Goal: Check status: Check status

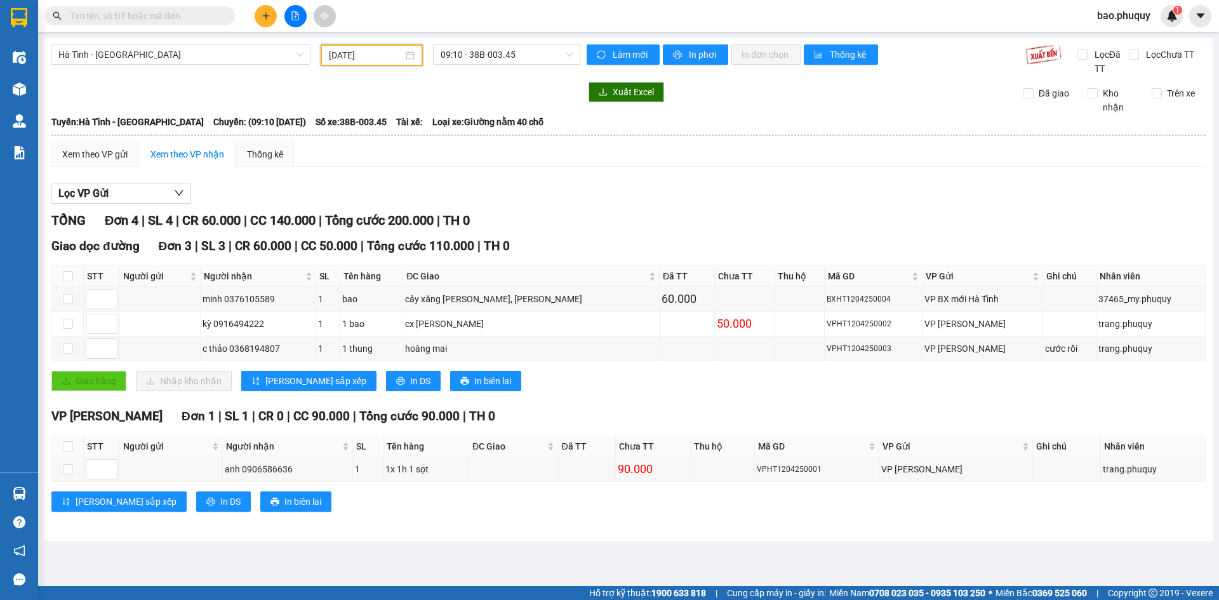
click at [370, 55] on input "[DATE]" at bounding box center [366, 55] width 74 height 14
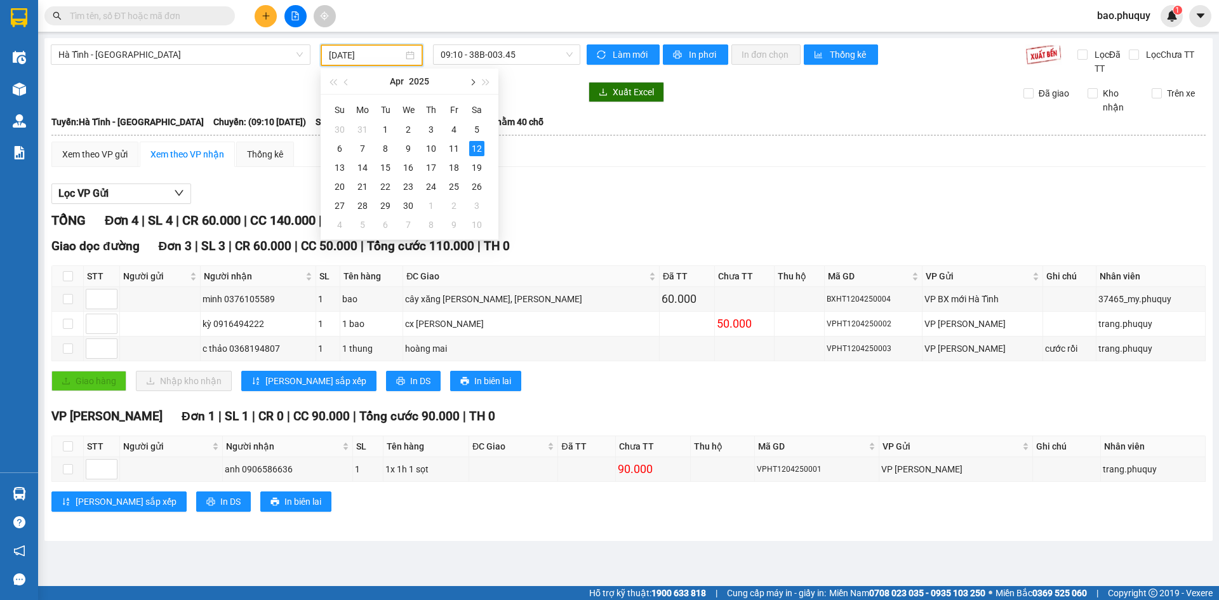
click at [471, 83] on span "button" at bounding box center [472, 82] width 6 height 6
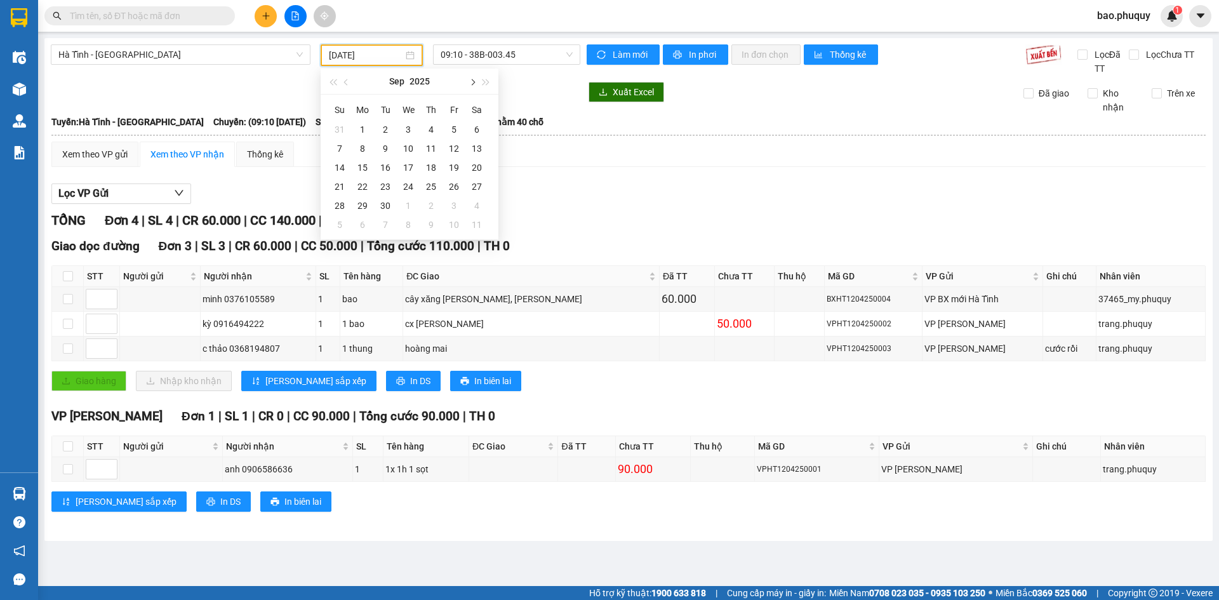
click at [473, 84] on button "button" at bounding box center [472, 81] width 14 height 25
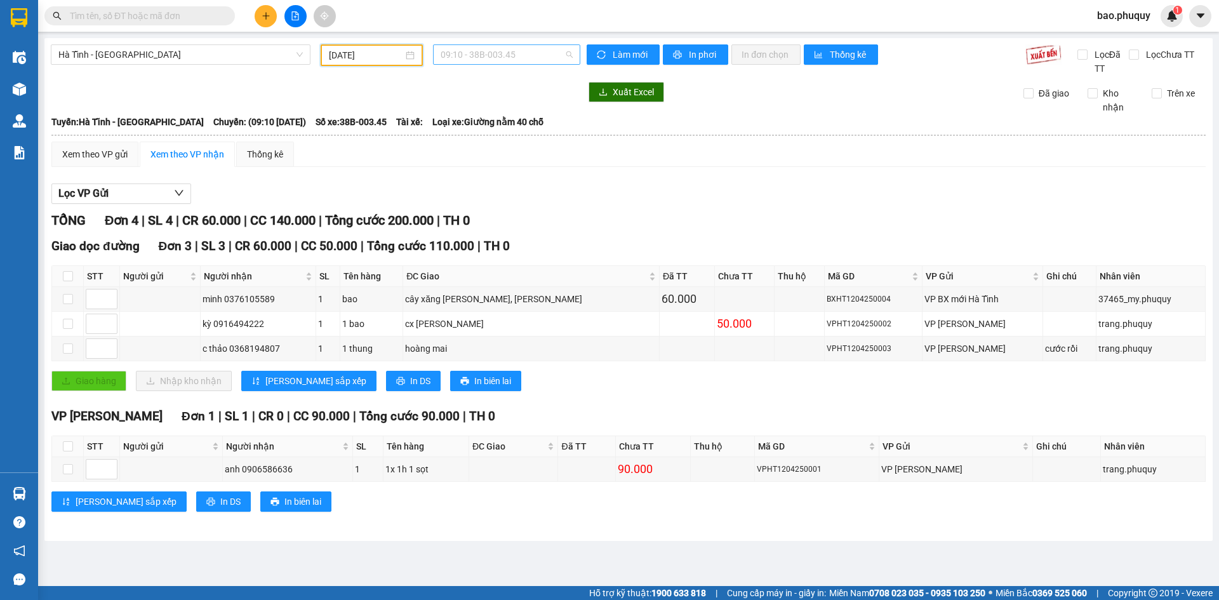
click at [527, 55] on span "09:10 - 38B-003.45" at bounding box center [507, 54] width 132 height 19
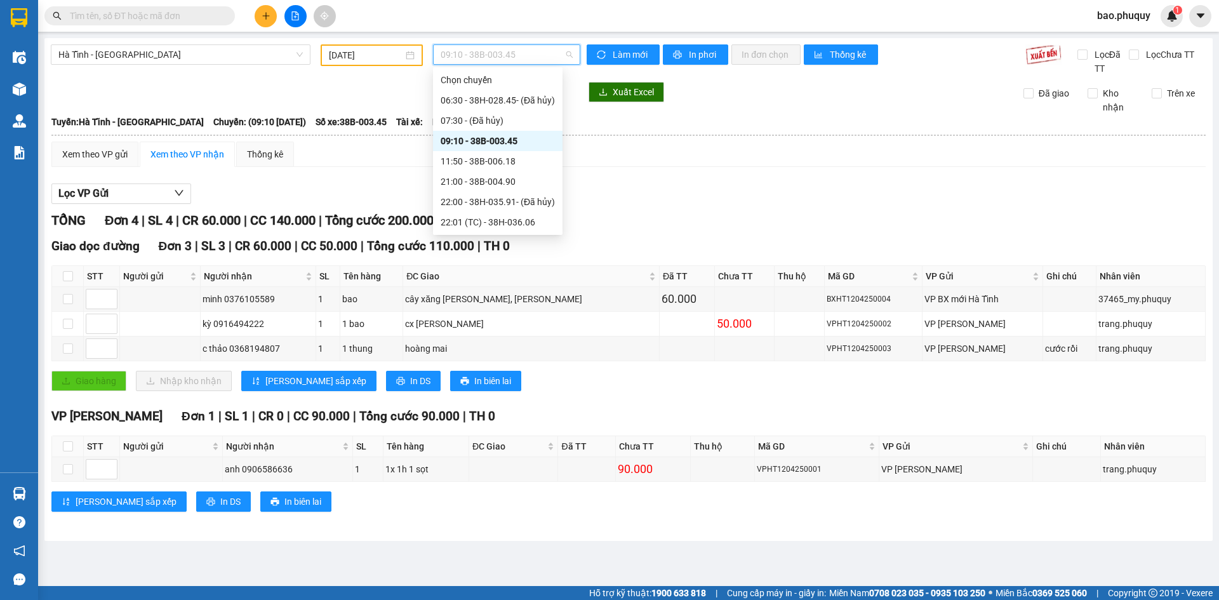
scroll to position [4, 0]
click at [399, 53] on input "[DATE]" at bounding box center [366, 55] width 74 height 14
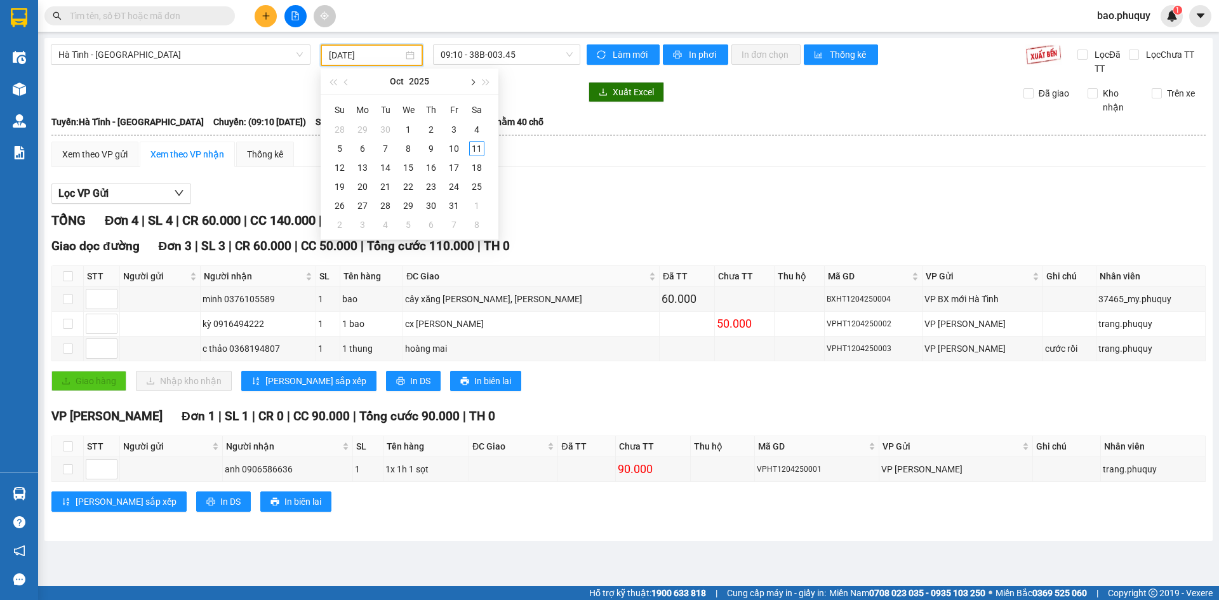
click at [477, 83] on button "button" at bounding box center [472, 81] width 14 height 25
click at [477, 82] on button "button" at bounding box center [472, 81] width 14 height 25
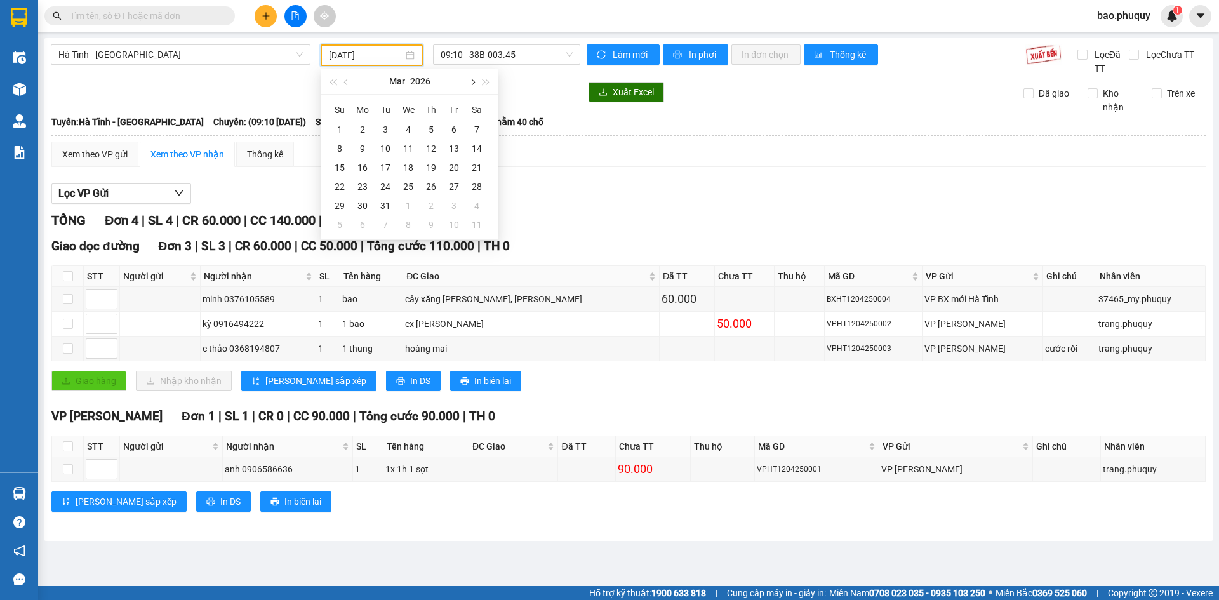
click at [477, 82] on button "button" at bounding box center [472, 81] width 14 height 25
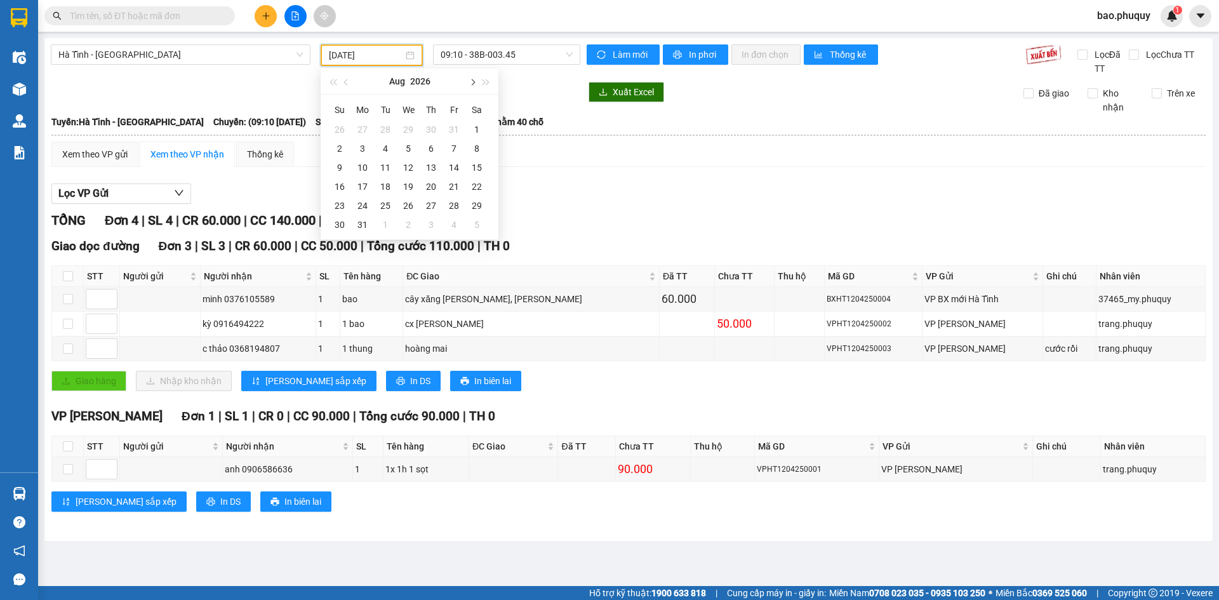
click at [477, 82] on button "button" at bounding box center [472, 81] width 14 height 25
click at [341, 84] on button "button" at bounding box center [347, 81] width 14 height 25
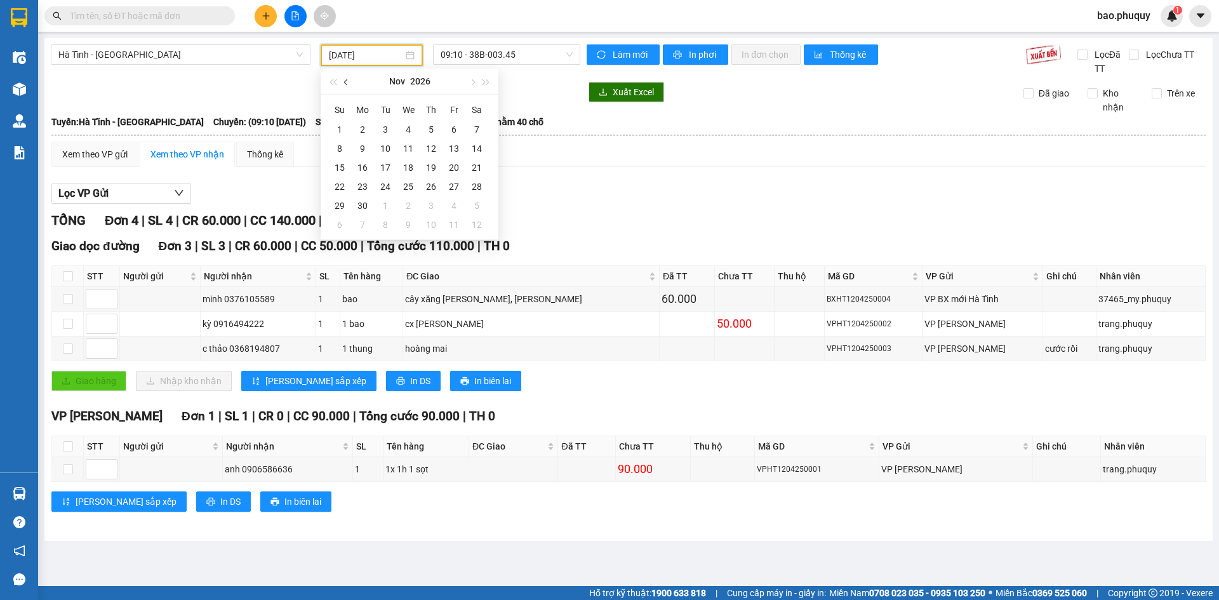
click at [341, 84] on button "button" at bounding box center [347, 81] width 14 height 25
click at [344, 83] on span "button" at bounding box center [347, 82] width 6 height 6
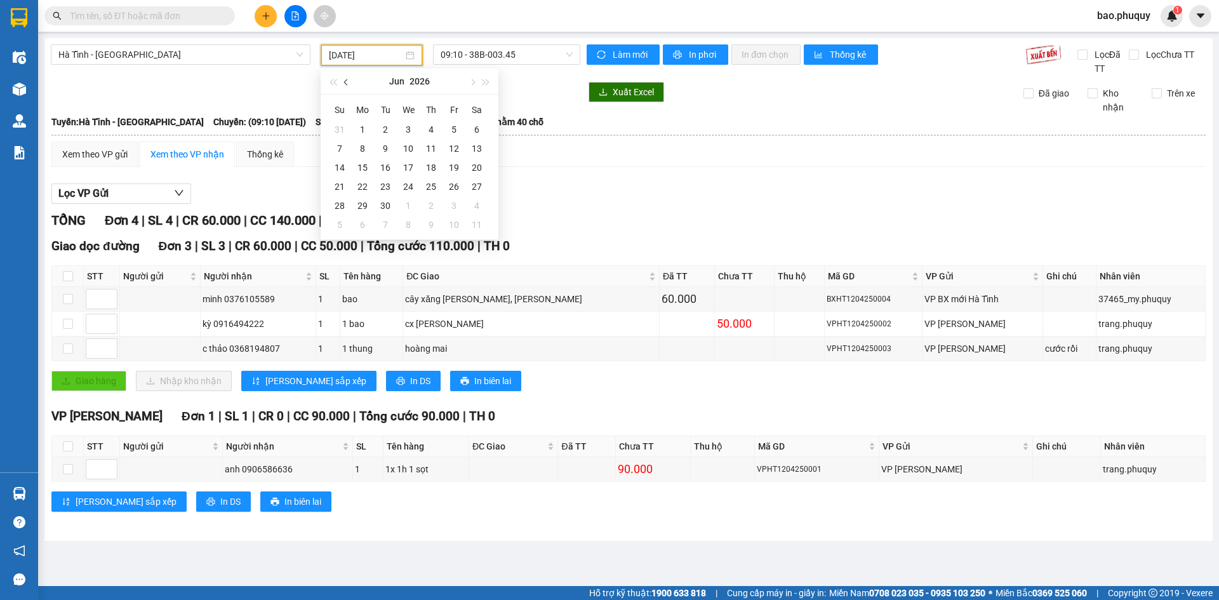
click at [344, 83] on span "button" at bounding box center [347, 82] width 6 height 6
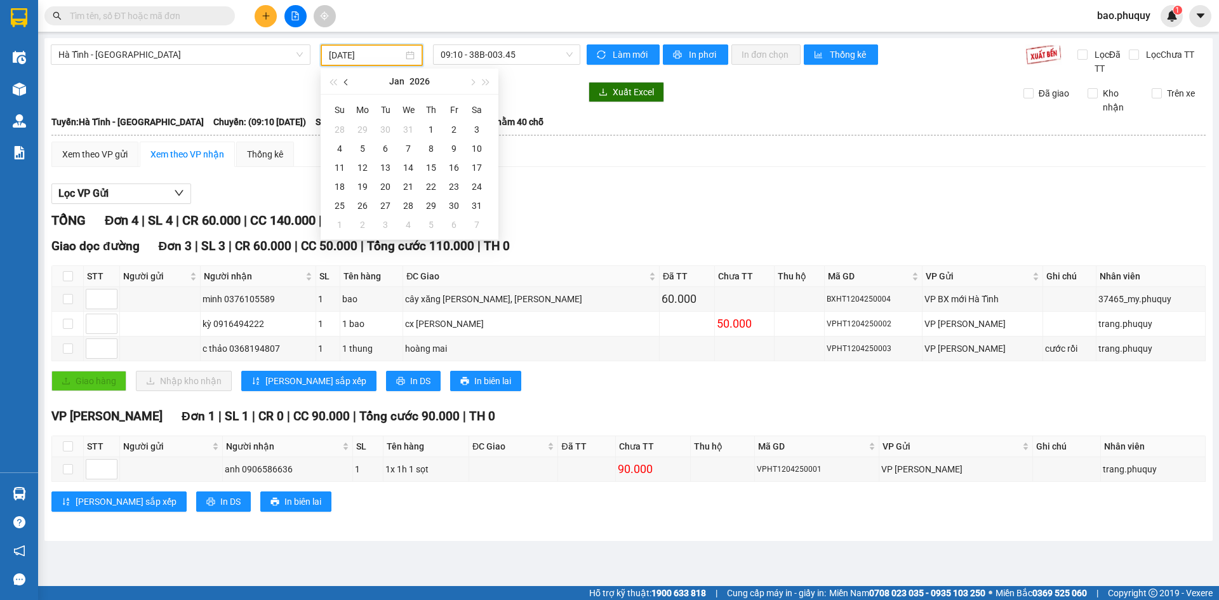
click at [344, 83] on span "button" at bounding box center [347, 82] width 6 height 6
click at [473, 146] on div "11" at bounding box center [476, 148] width 15 height 15
type input "[DATE]"
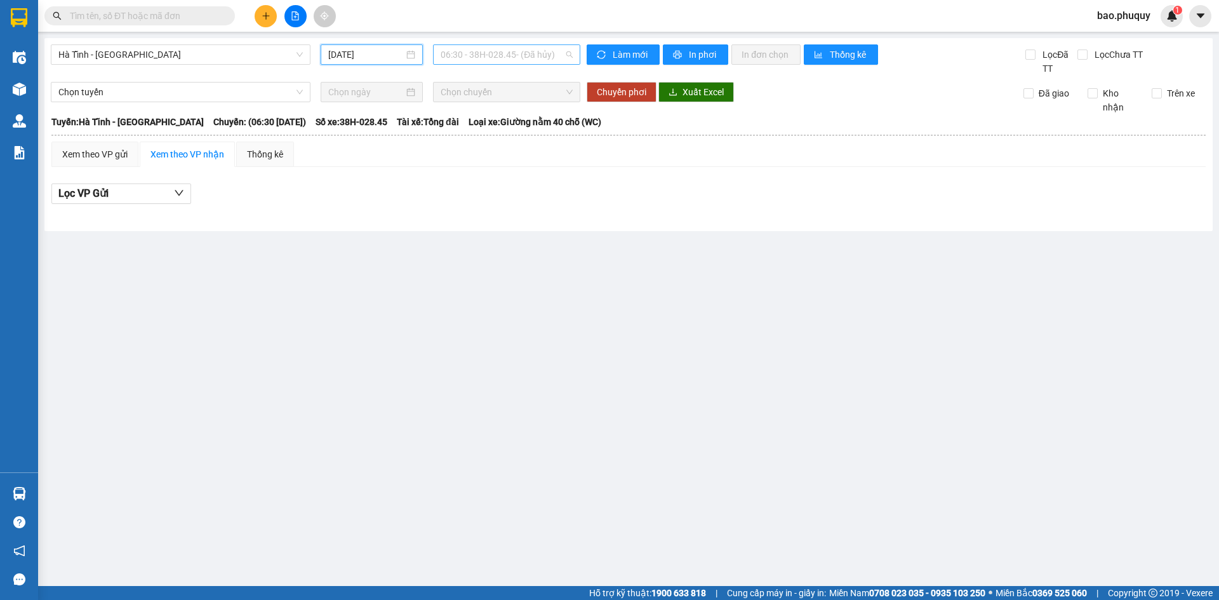
click at [546, 58] on span "06:30 - 38H-028.45 - (Đã hủy)" at bounding box center [507, 54] width 132 height 19
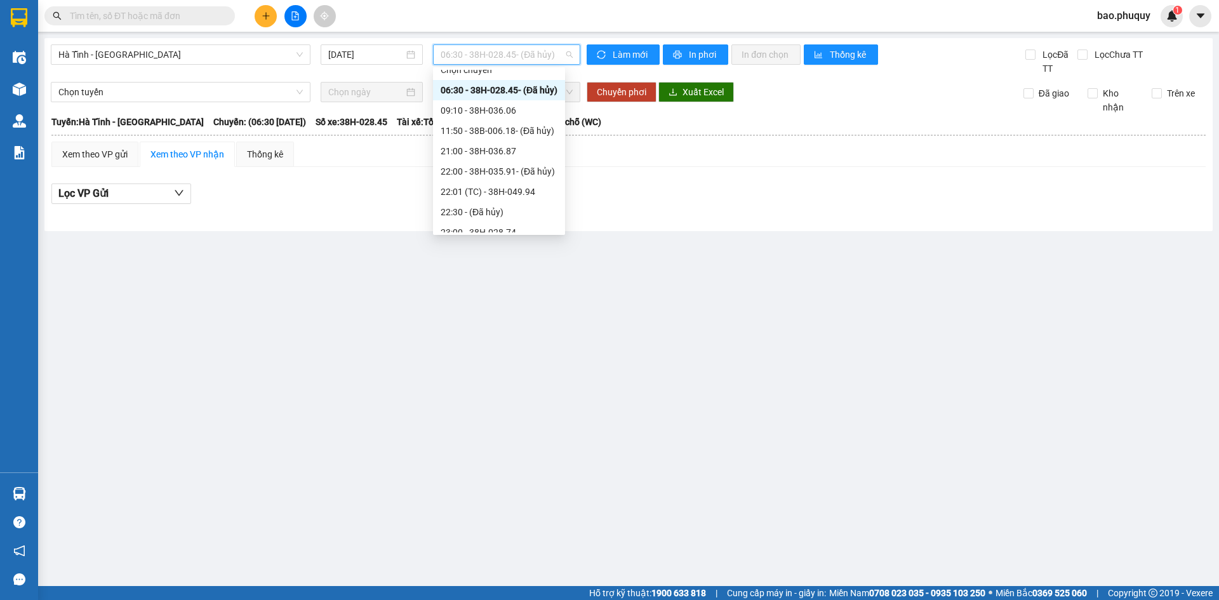
scroll to position [41, 0]
click at [528, 206] on div "23:00 - 38H-028.74" at bounding box center [499, 202] width 117 height 14
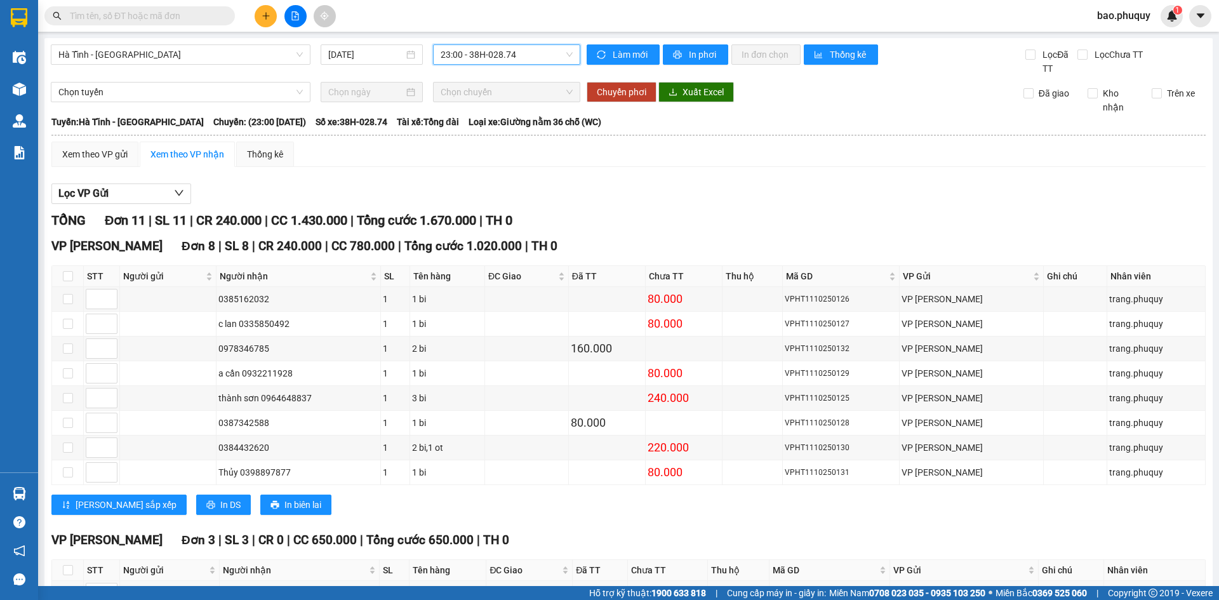
click at [551, 55] on span "23:00 - 38H-028.74" at bounding box center [507, 54] width 132 height 19
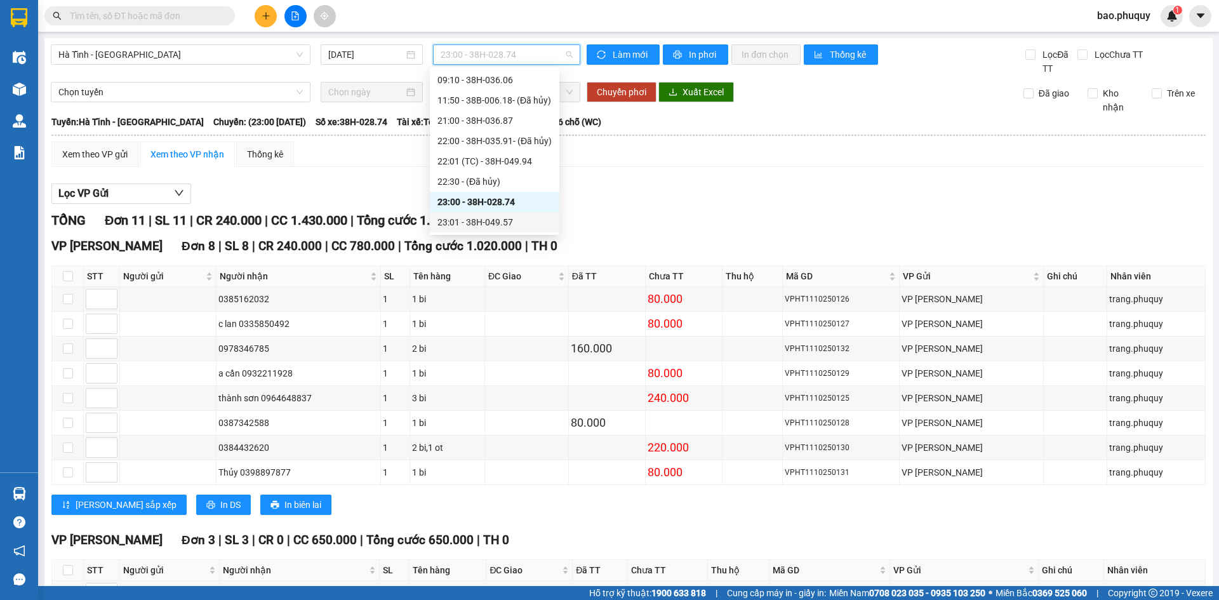
click at [530, 224] on div "23:01 - 38H-049.57" at bounding box center [495, 222] width 114 height 14
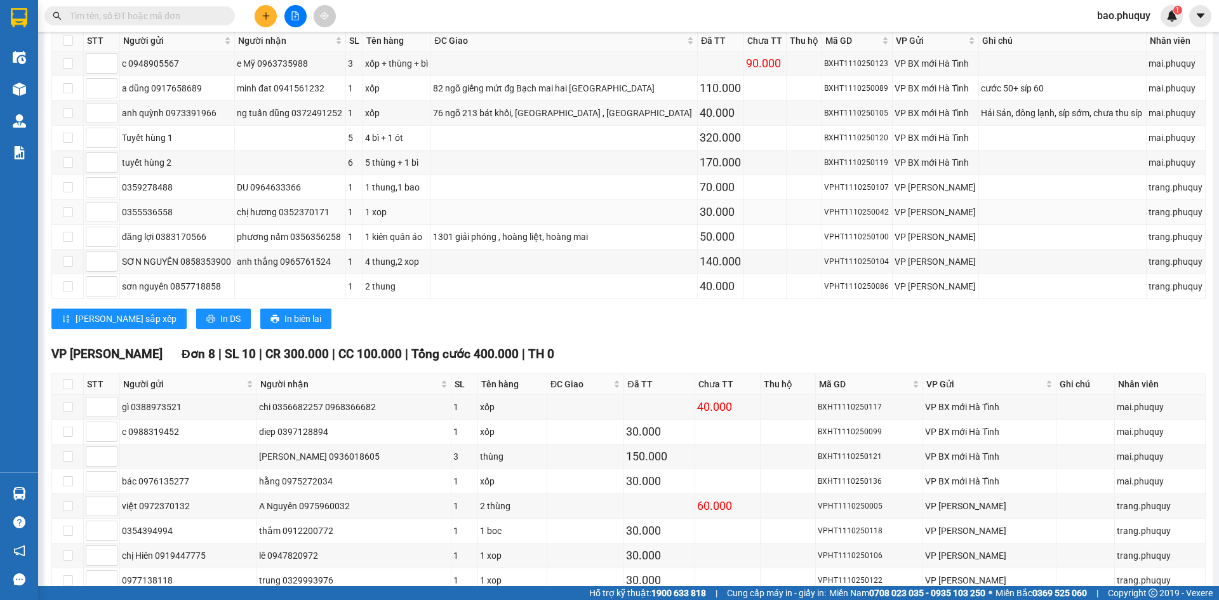
scroll to position [453, 0]
